Goal: Find specific page/section: Find specific page/section

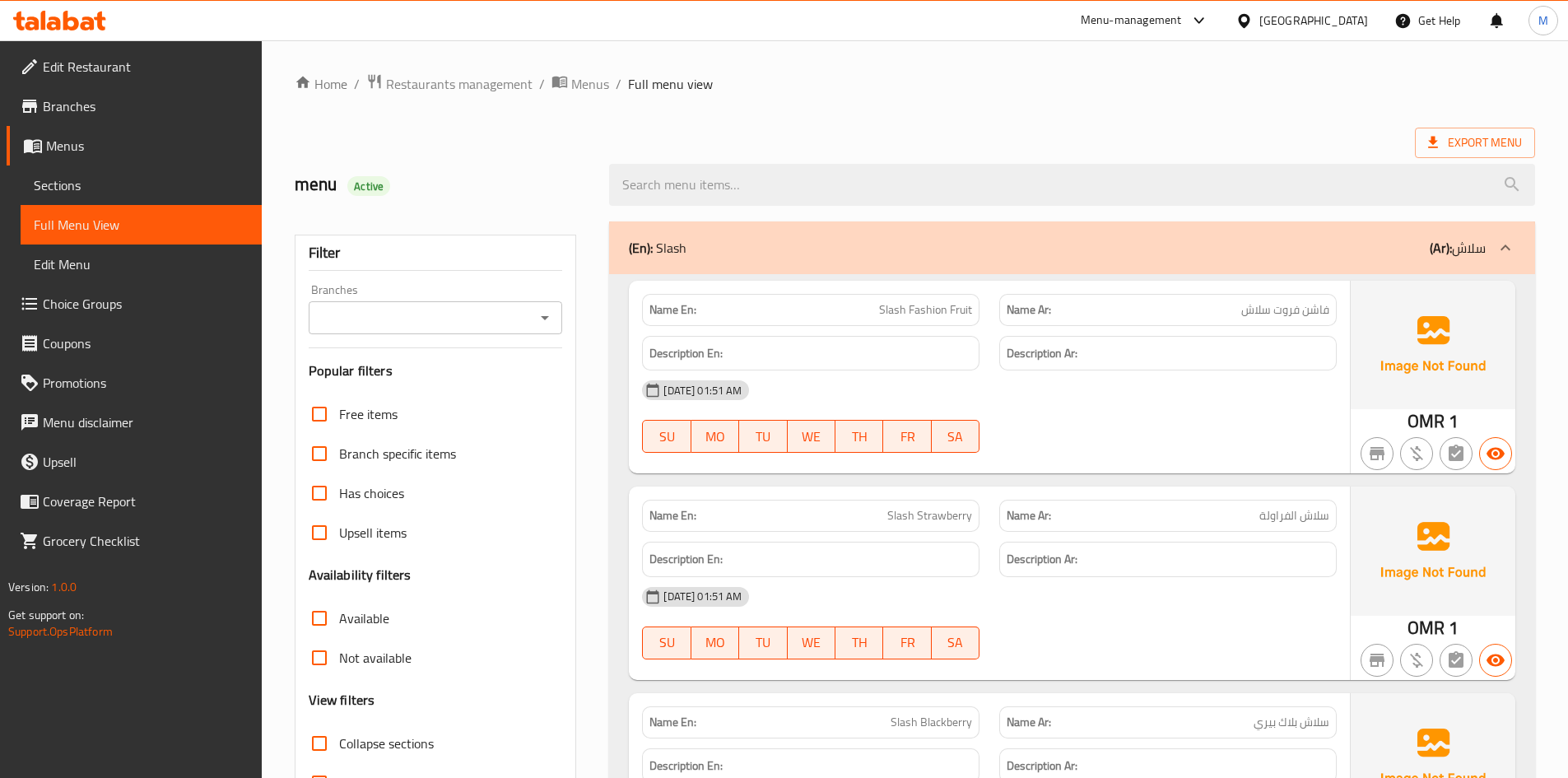
scroll to position [26954, 0]
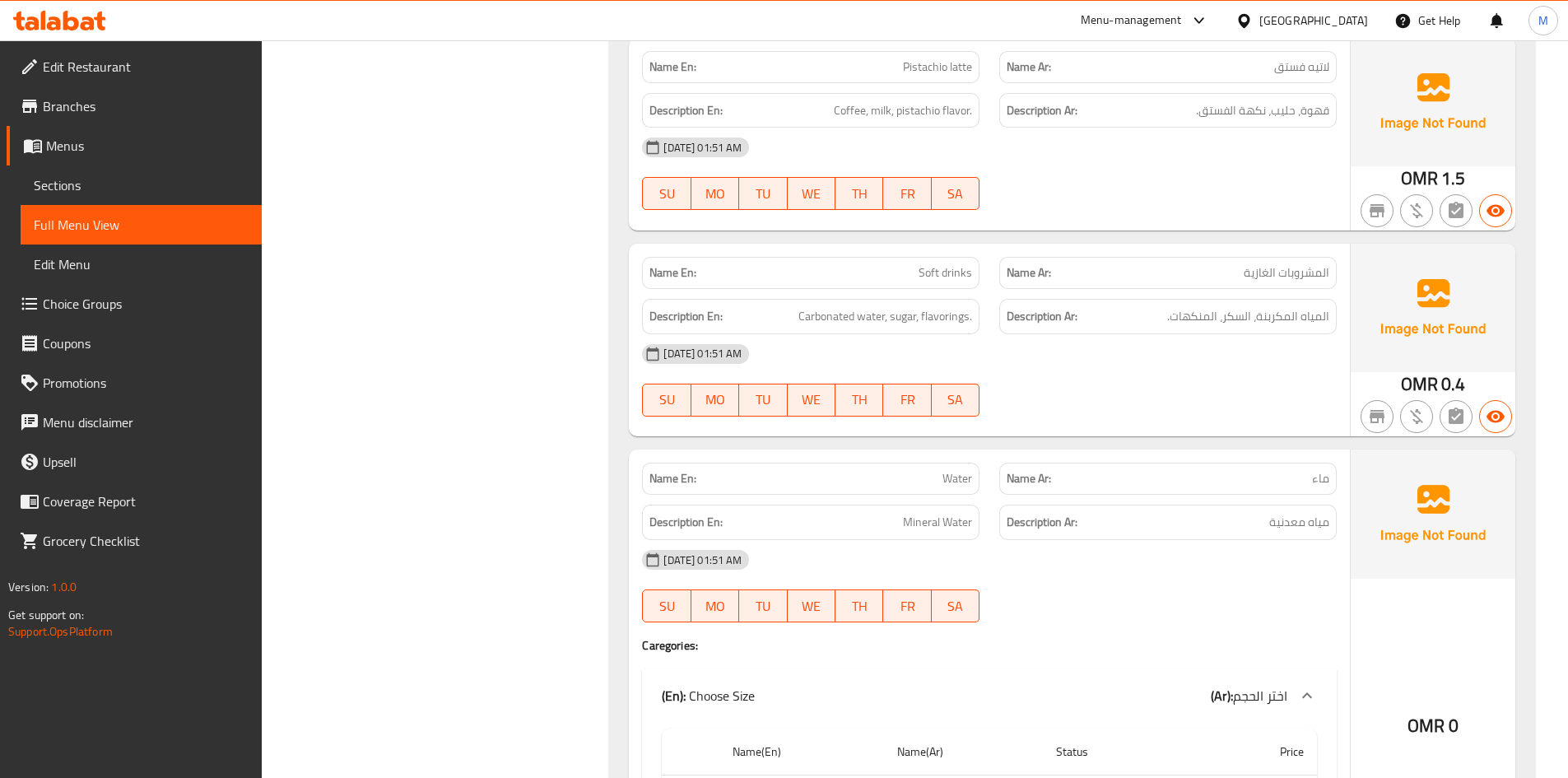
click at [1338, 14] on div "[GEOGRAPHIC_DATA]" at bounding box center [1313, 20] width 109 height 18
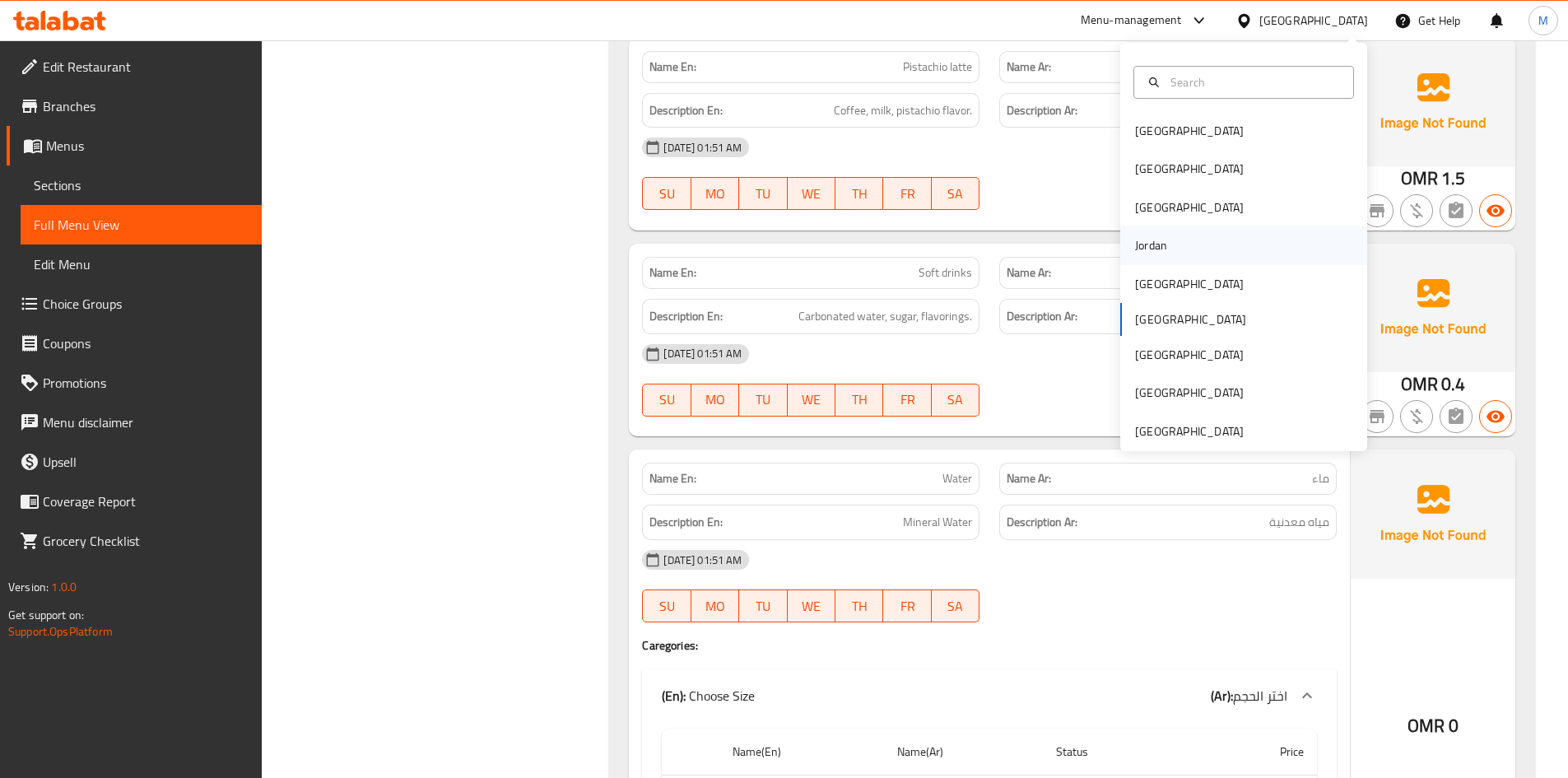
click at [1163, 250] on div "Jordan" at bounding box center [1151, 245] width 59 height 38
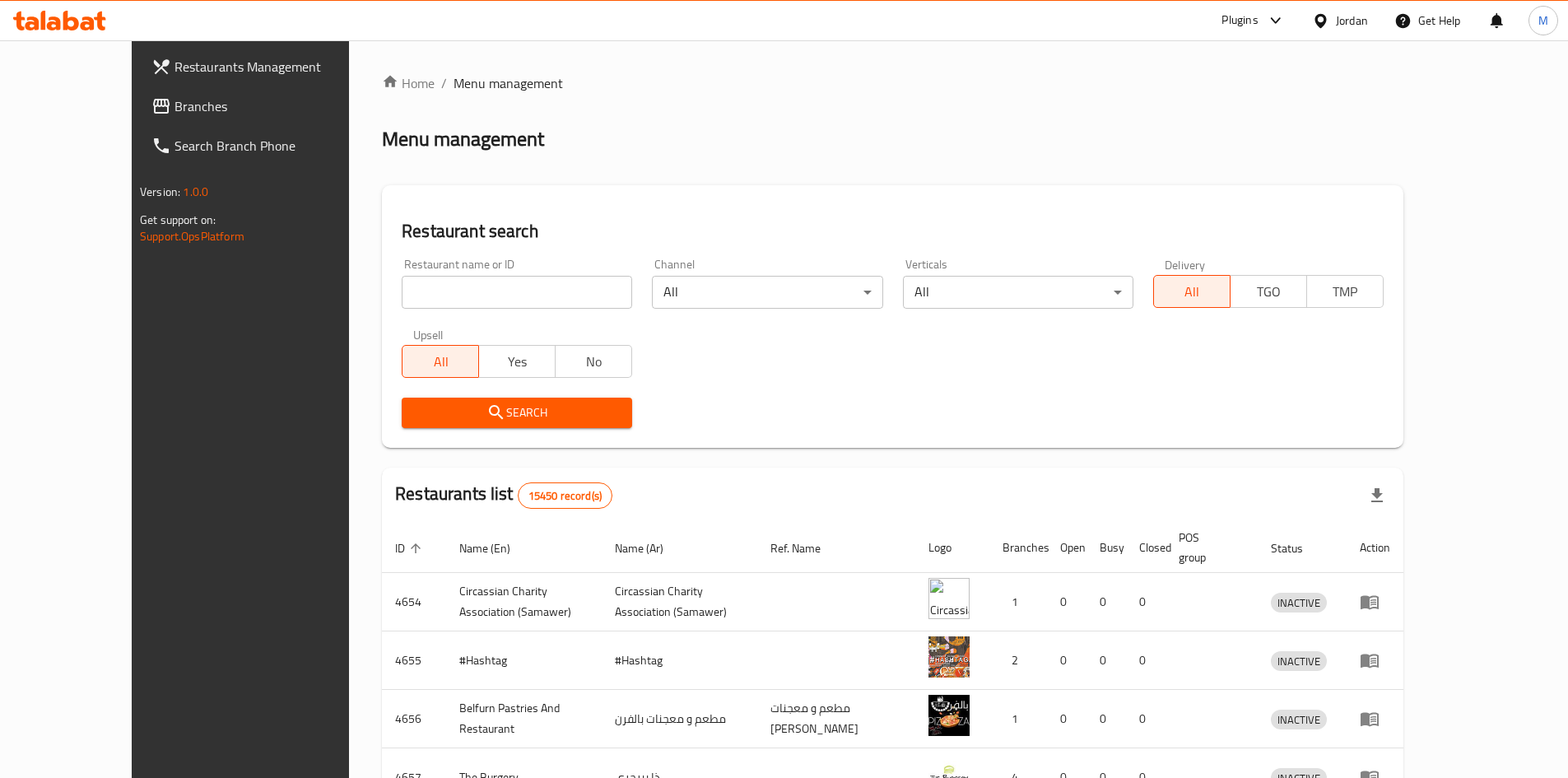
click at [1260, 41] on div "​ Plugins Jordan Get Help M Restaurants Management Branches Search Branch Phone…" at bounding box center [784, 409] width 1568 height 737
click at [1264, 18] on div at bounding box center [1273, 20] width 27 height 19
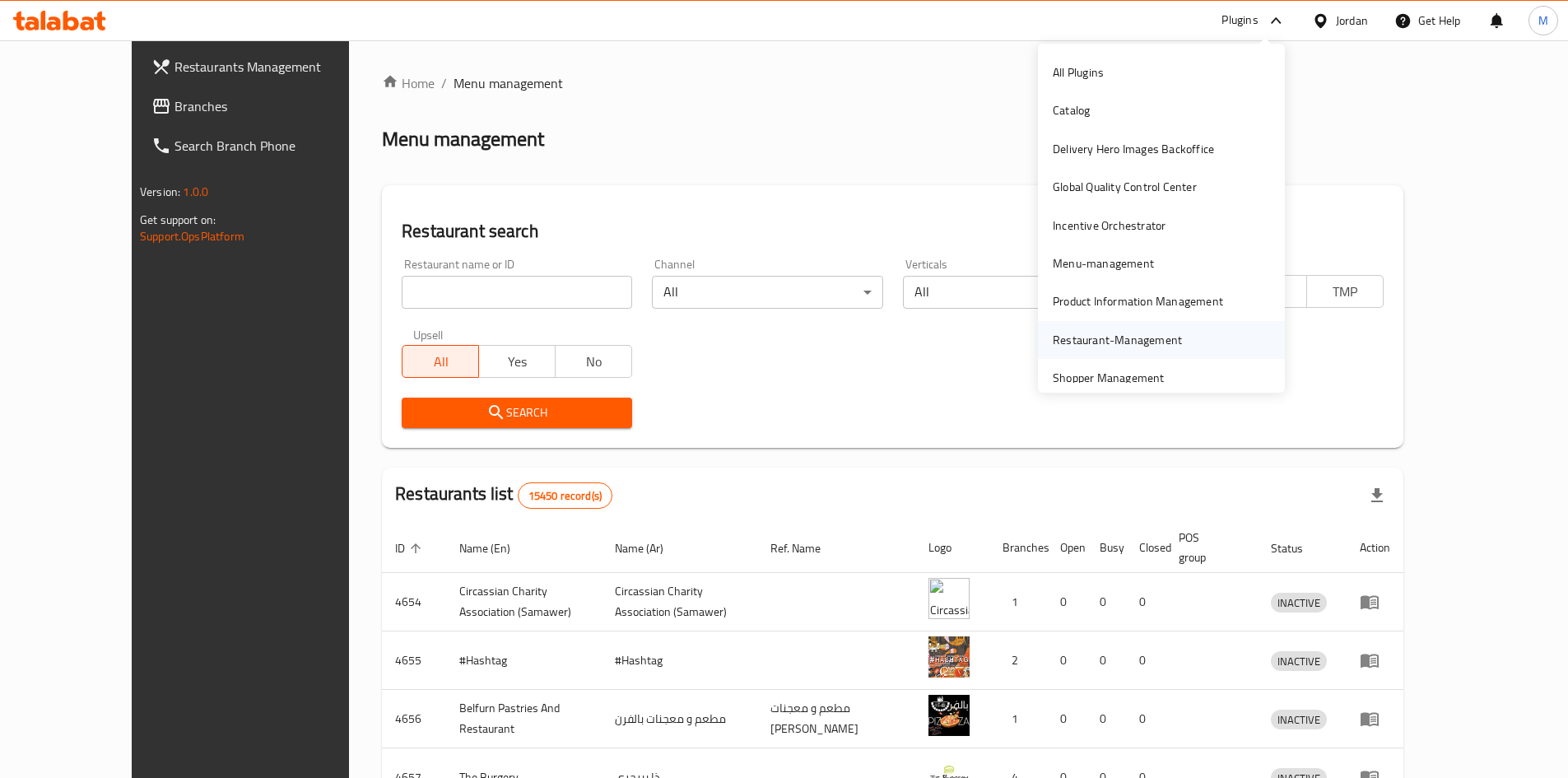
click at [1155, 347] on div "Restaurant-Management" at bounding box center [1117, 340] width 129 height 18
